Goal: Information Seeking & Learning: Learn about a topic

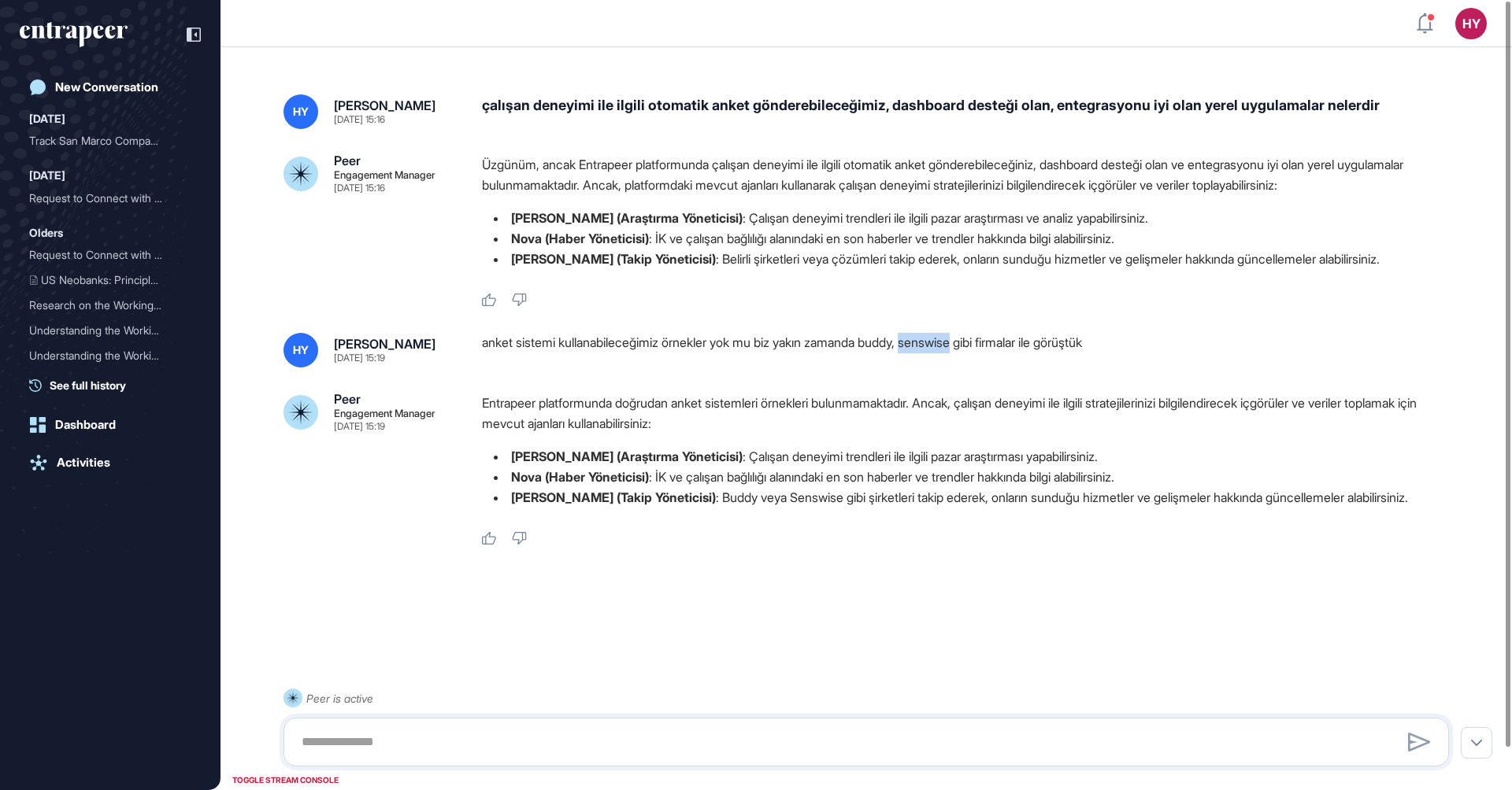
scroll to position [1, 1]
click at [916, 349] on div "anket sistemi kullanabileceğimiz örnekler yok mu biz yakın zamanda buddy, sensw…" at bounding box center [971, 350] width 980 height 35
click at [901, 105] on div "çalışan deneyimi ile ilgili otomatik anket gönderebileceğimiz, dashboard desteğ…" at bounding box center [971, 112] width 980 height 35
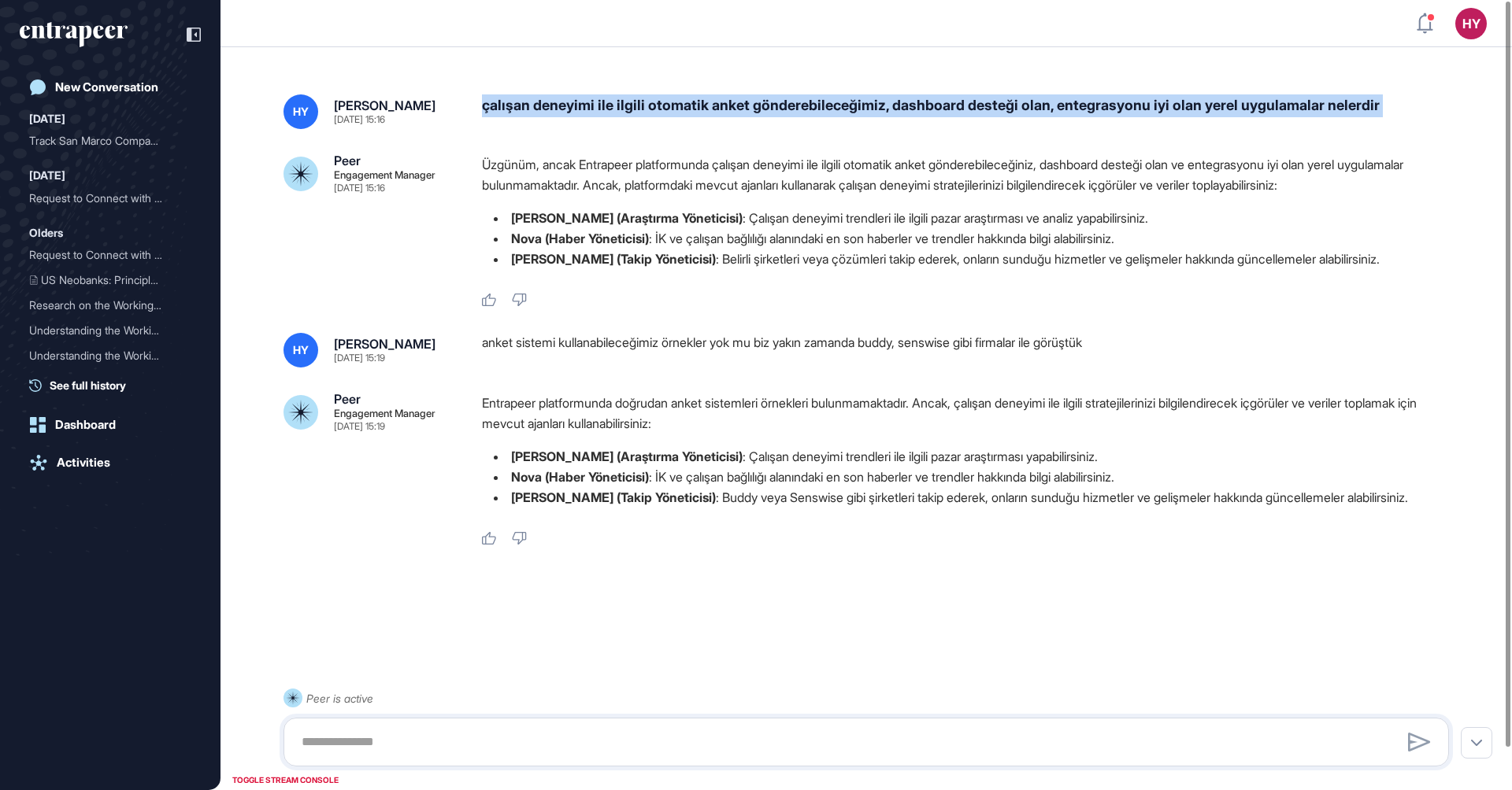
click at [901, 105] on div "çalışan deneyimi ile ilgili otomatik anket gönderebileceğimiz, dashboard desteğ…" at bounding box center [971, 112] width 980 height 35
copy div "çalışan deneyimi ile ilgili otomatik anket gönderebileceğimiz, dashboard desteğ…"
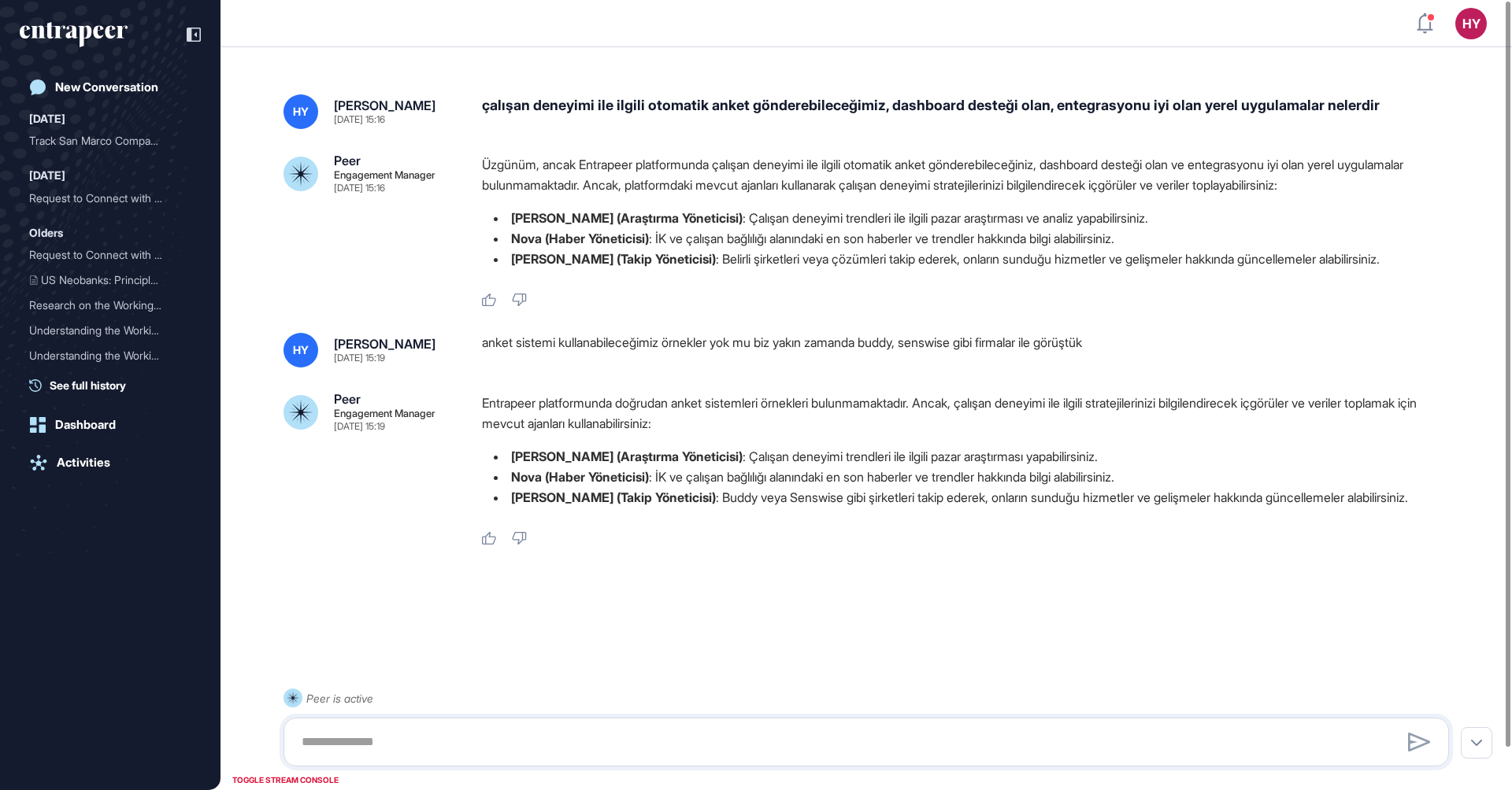
click at [976, 22] on header "HY Admin Dashboard Dashboard Profile My Content Request More Data" at bounding box center [756, 24] width 1512 height 47
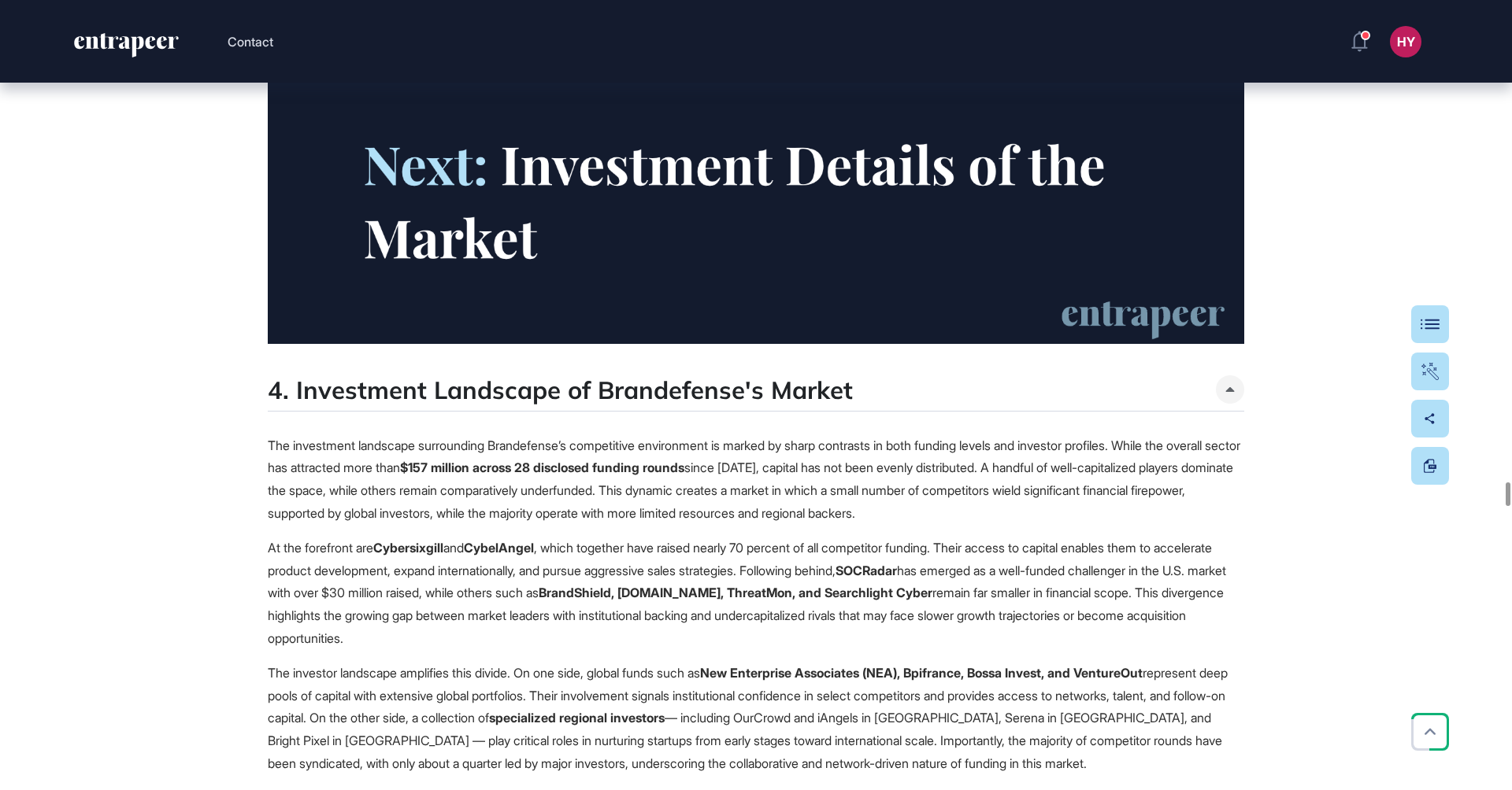
scroll to position [44050, 0]
